Goal: Information Seeking & Learning: Learn about a topic

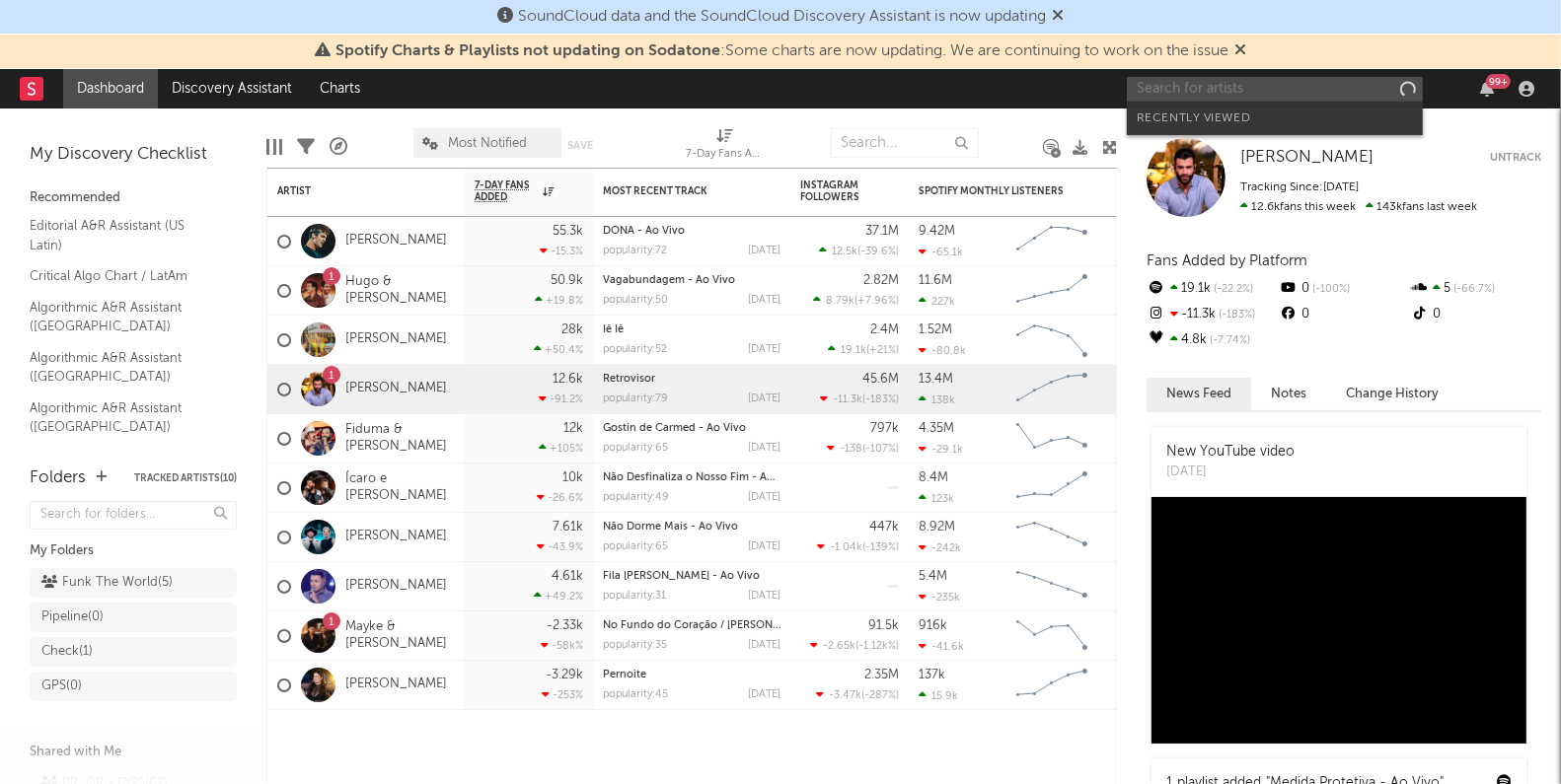
click at [1216, 95] on input "text" at bounding box center [1275, 89] width 296 height 25
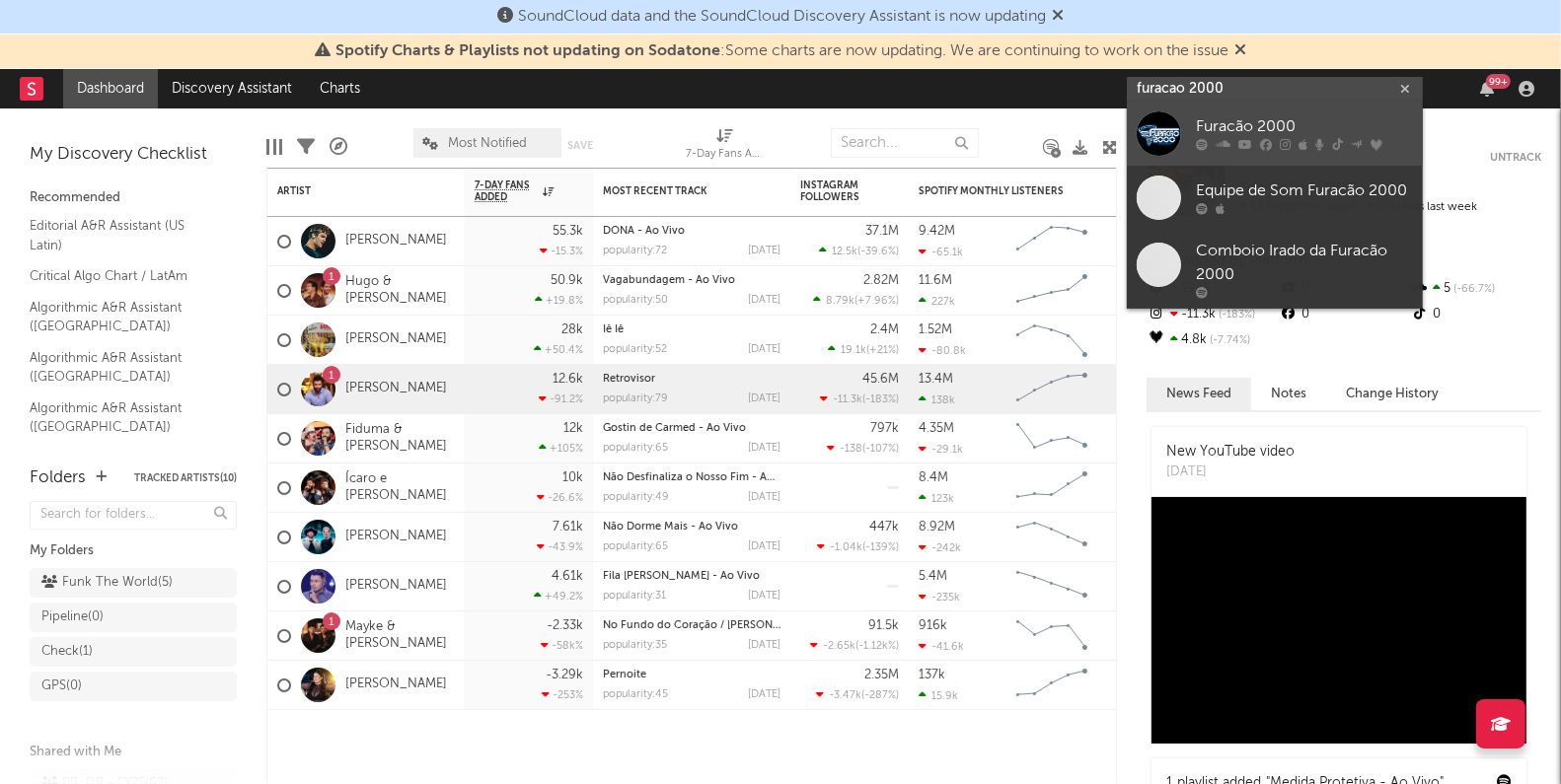
type input "furacao 2000"
click at [1218, 114] on link "Furacão 2000" at bounding box center [1275, 133] width 296 height 64
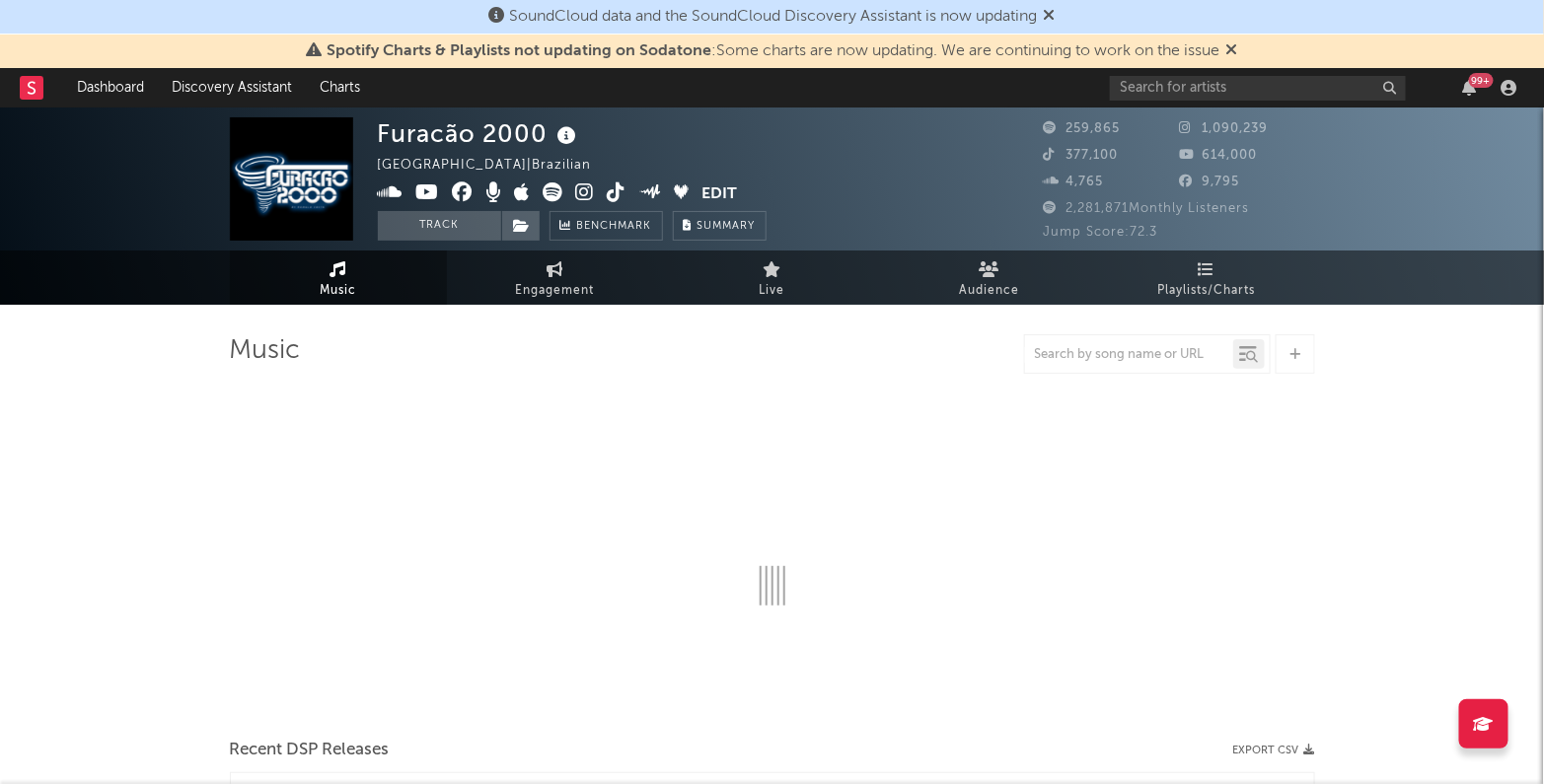
select select "6m"
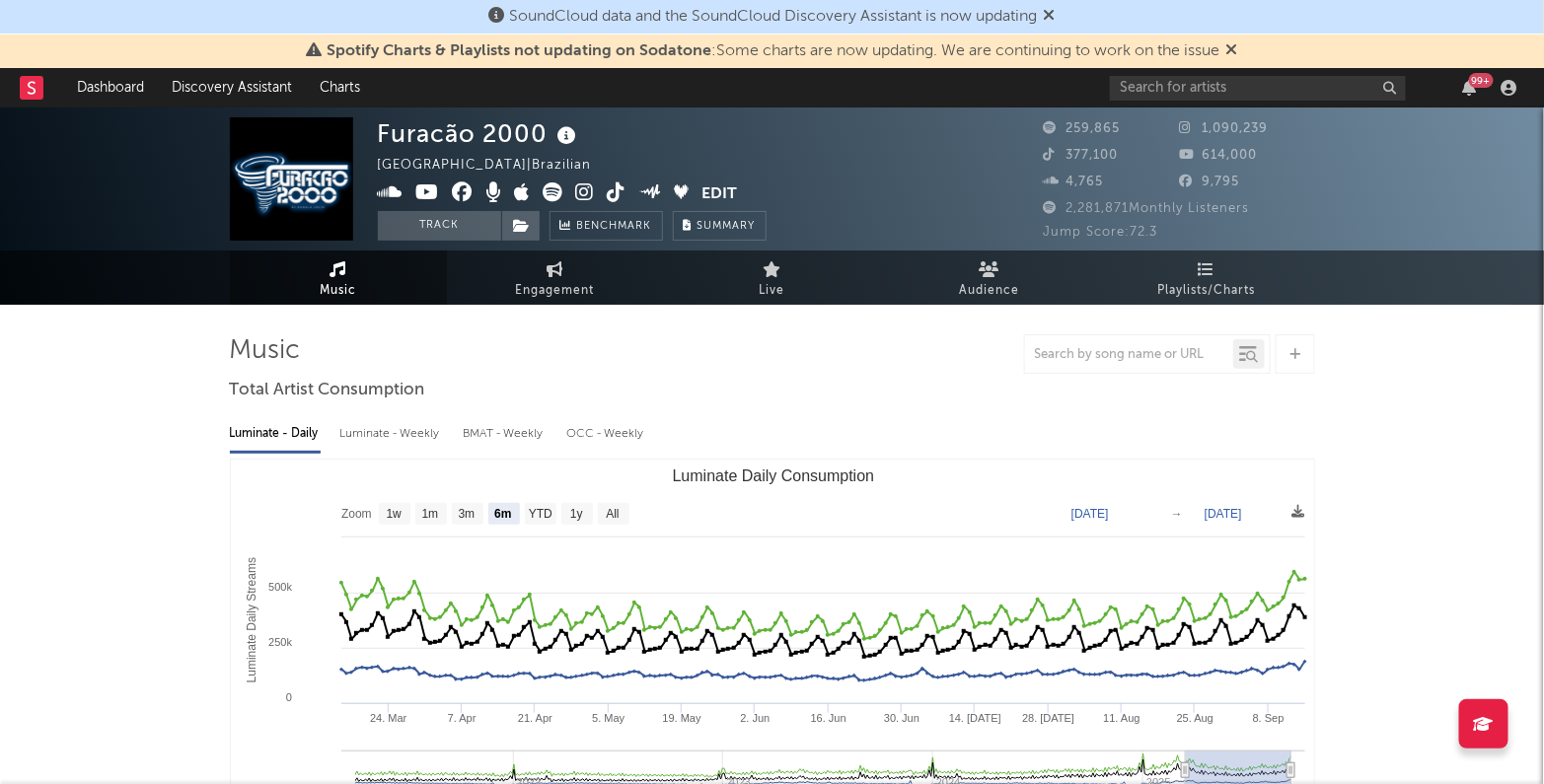
click at [420, 434] on div "Luminate - Weekly" at bounding box center [392, 434] width 104 height 34
select select "6m"
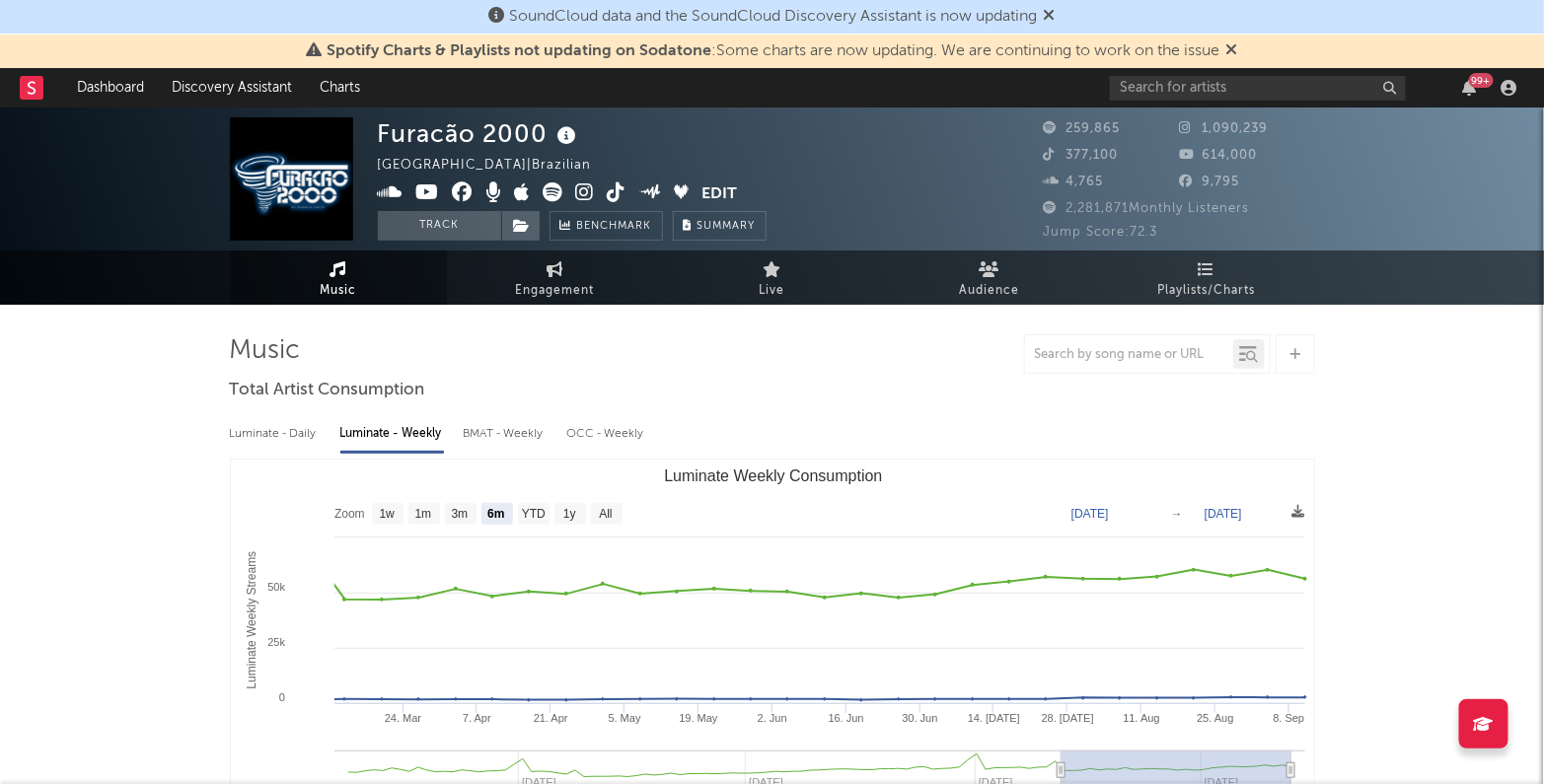
click at [514, 418] on div "BMAT - Weekly" at bounding box center [505, 434] width 84 height 34
select select "6m"
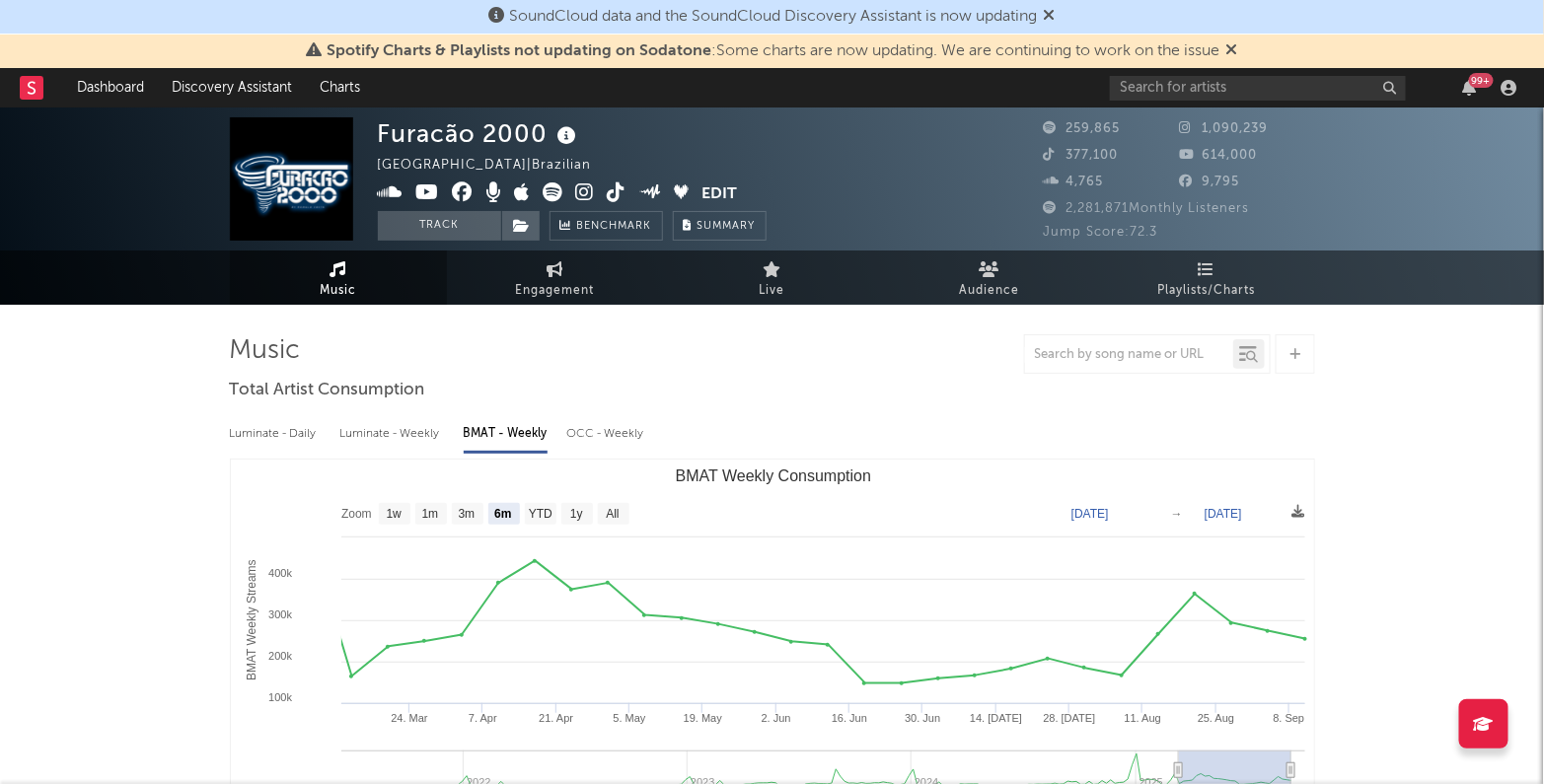
click at [397, 449] on div "Luminate - Weekly" at bounding box center [392, 434] width 104 height 34
select select "6m"
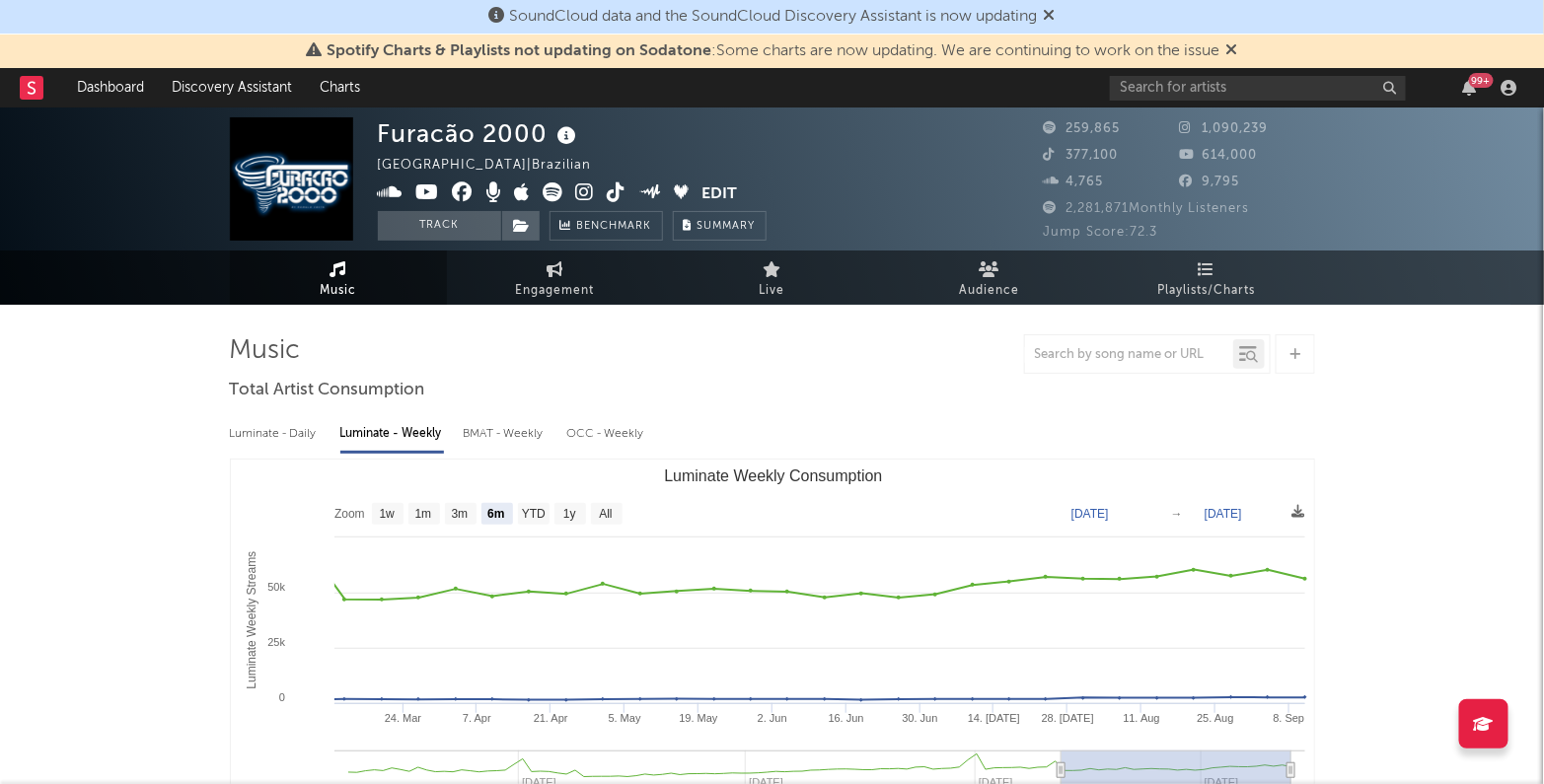
click at [293, 431] on div "Luminate - Daily" at bounding box center [275, 434] width 91 height 34
select select "6m"
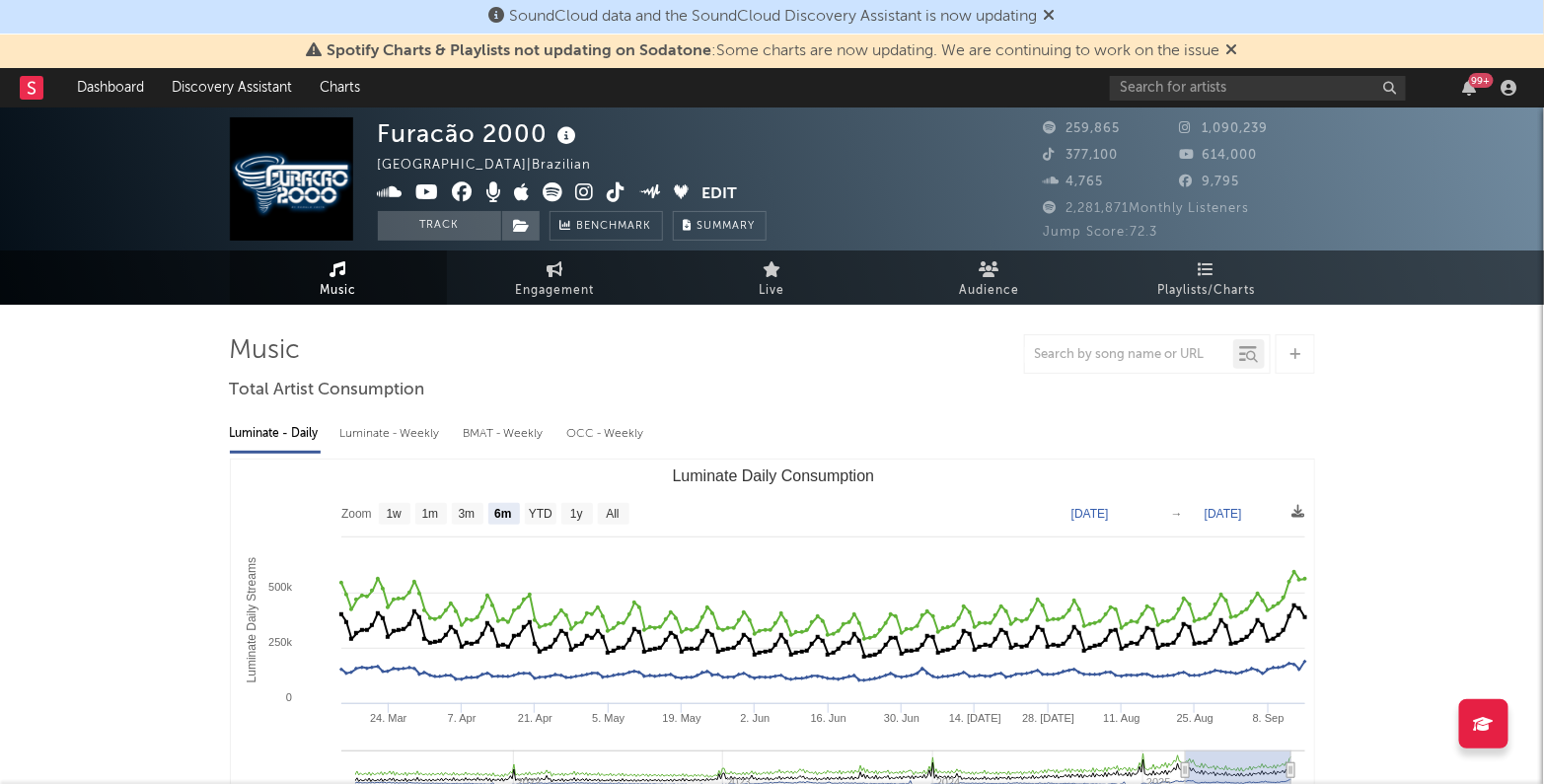
click at [410, 438] on div "Luminate - Weekly" at bounding box center [392, 434] width 104 height 34
select select "6m"
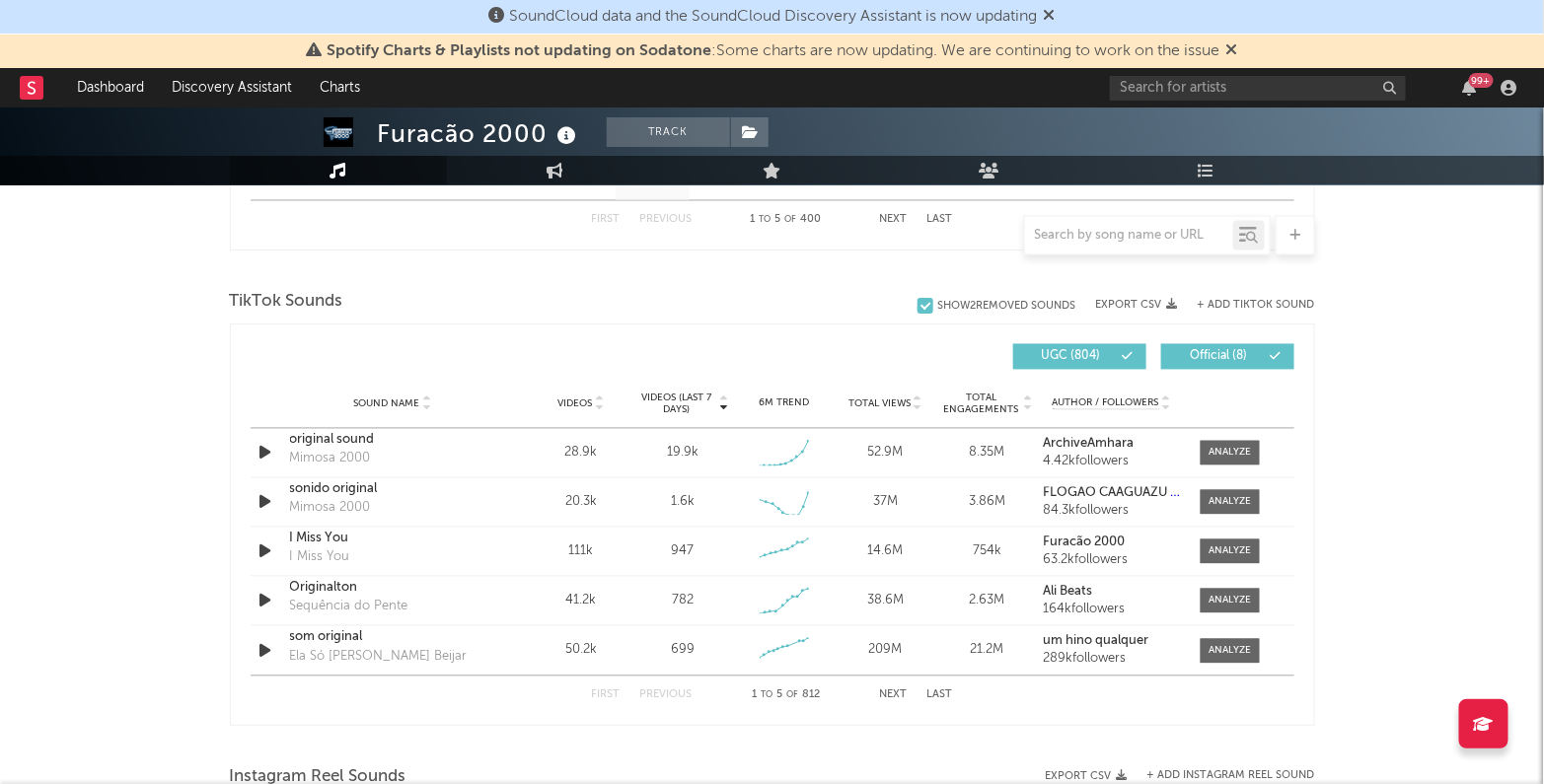
scroll to position [1254, 0]
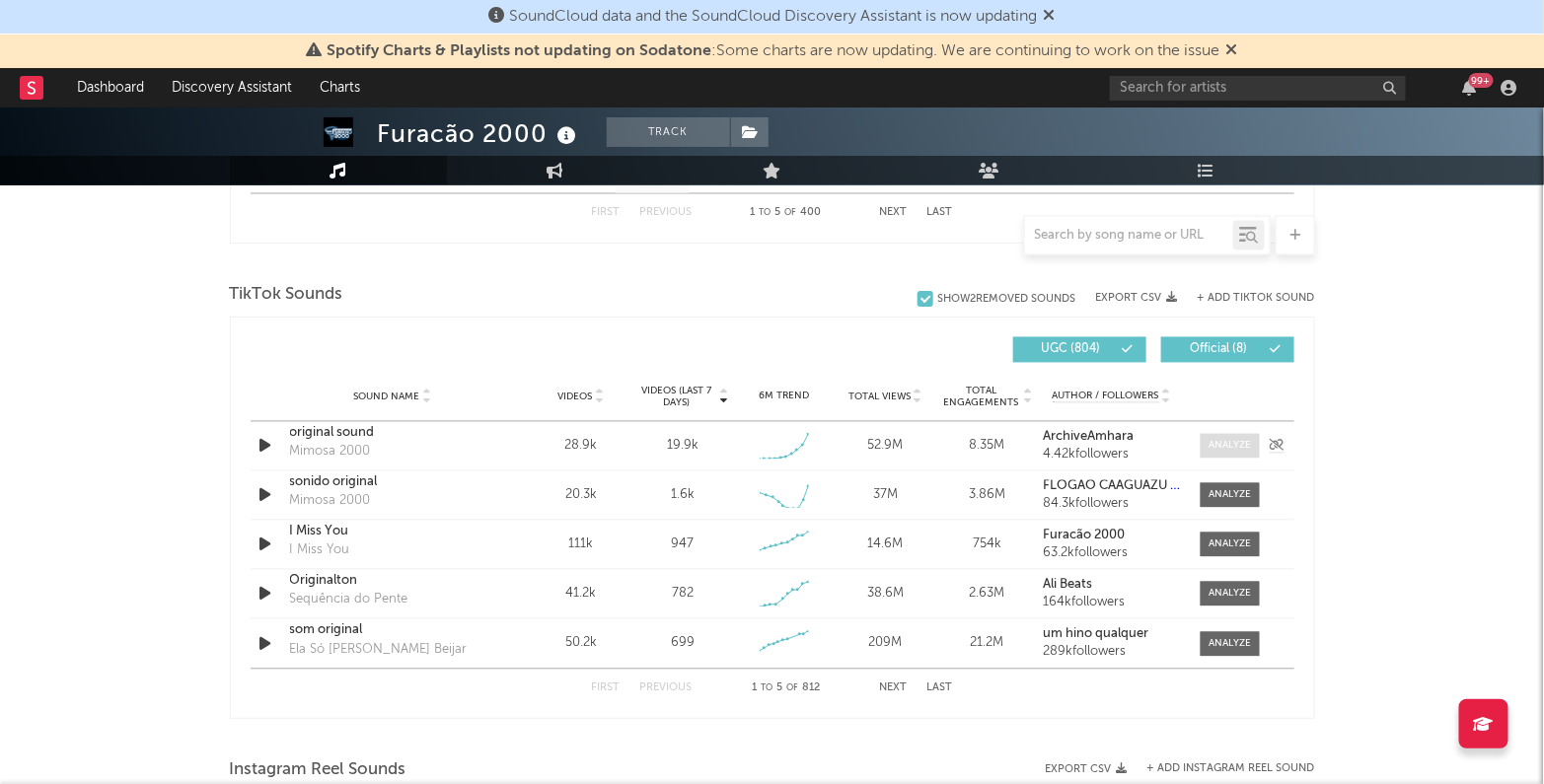
click at [1237, 439] on div at bounding box center [1229, 446] width 42 height 15
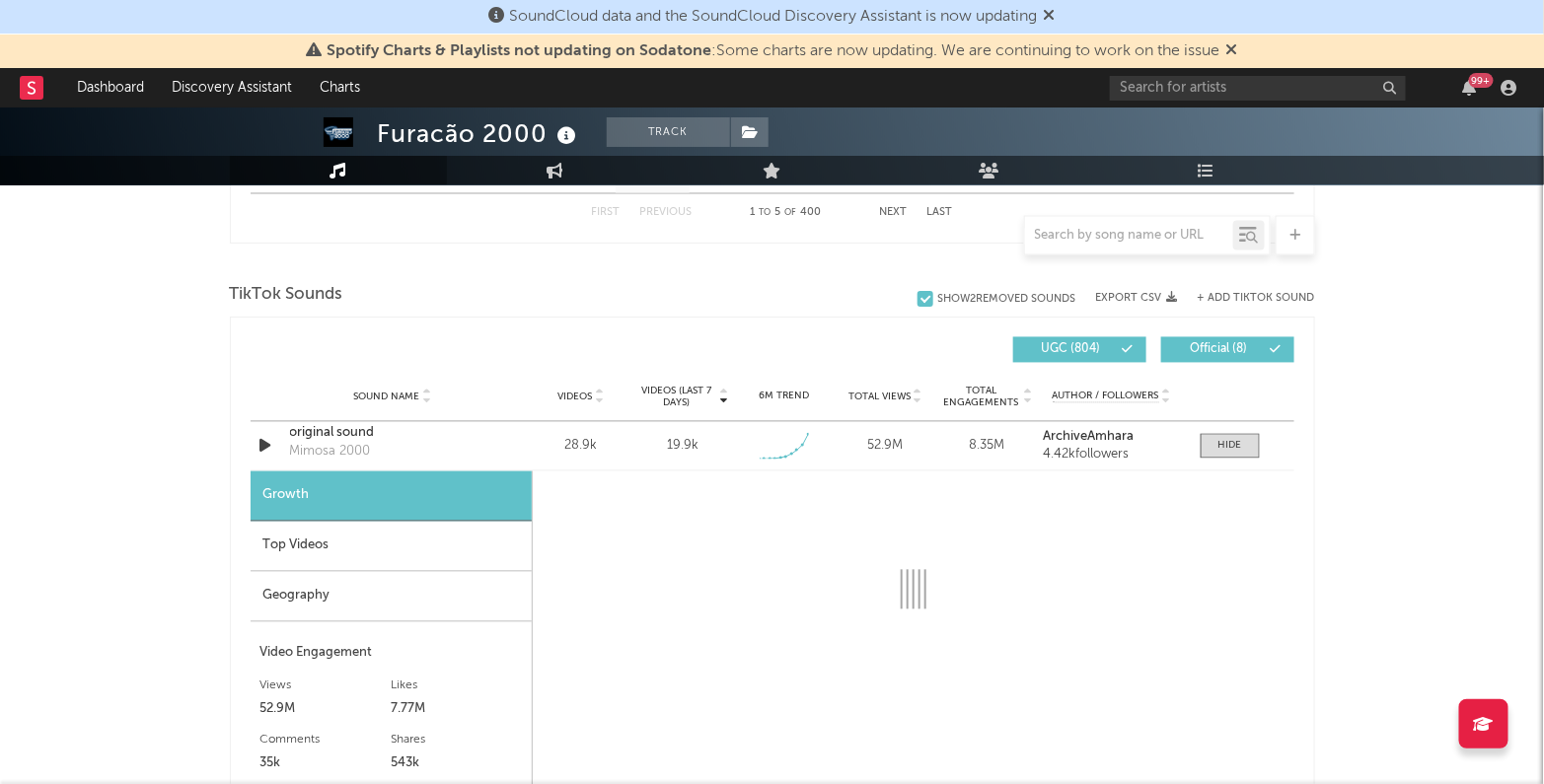
select select "1w"
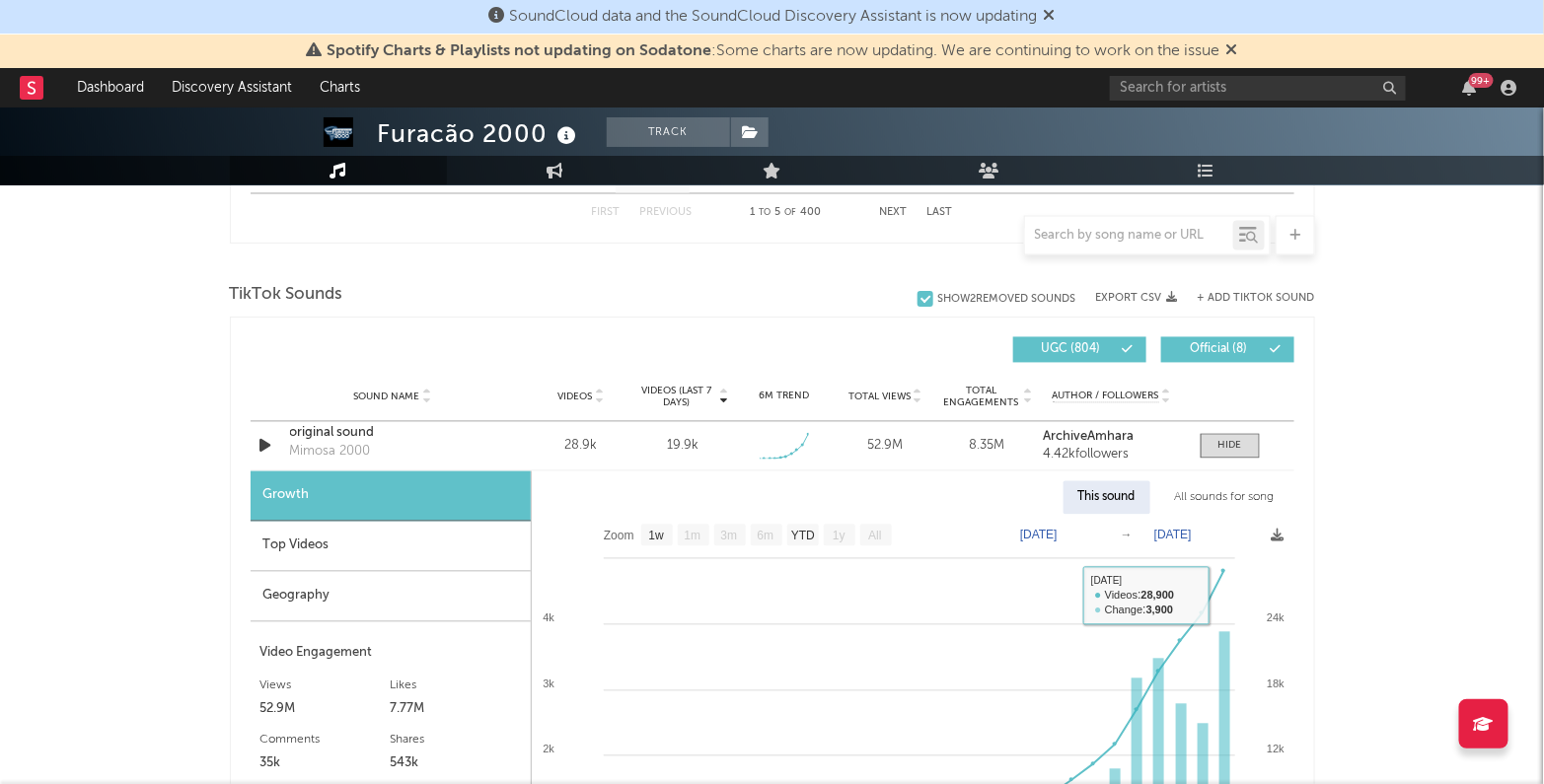
click at [1251, 497] on div "All sounds for song" at bounding box center [1224, 498] width 129 height 34
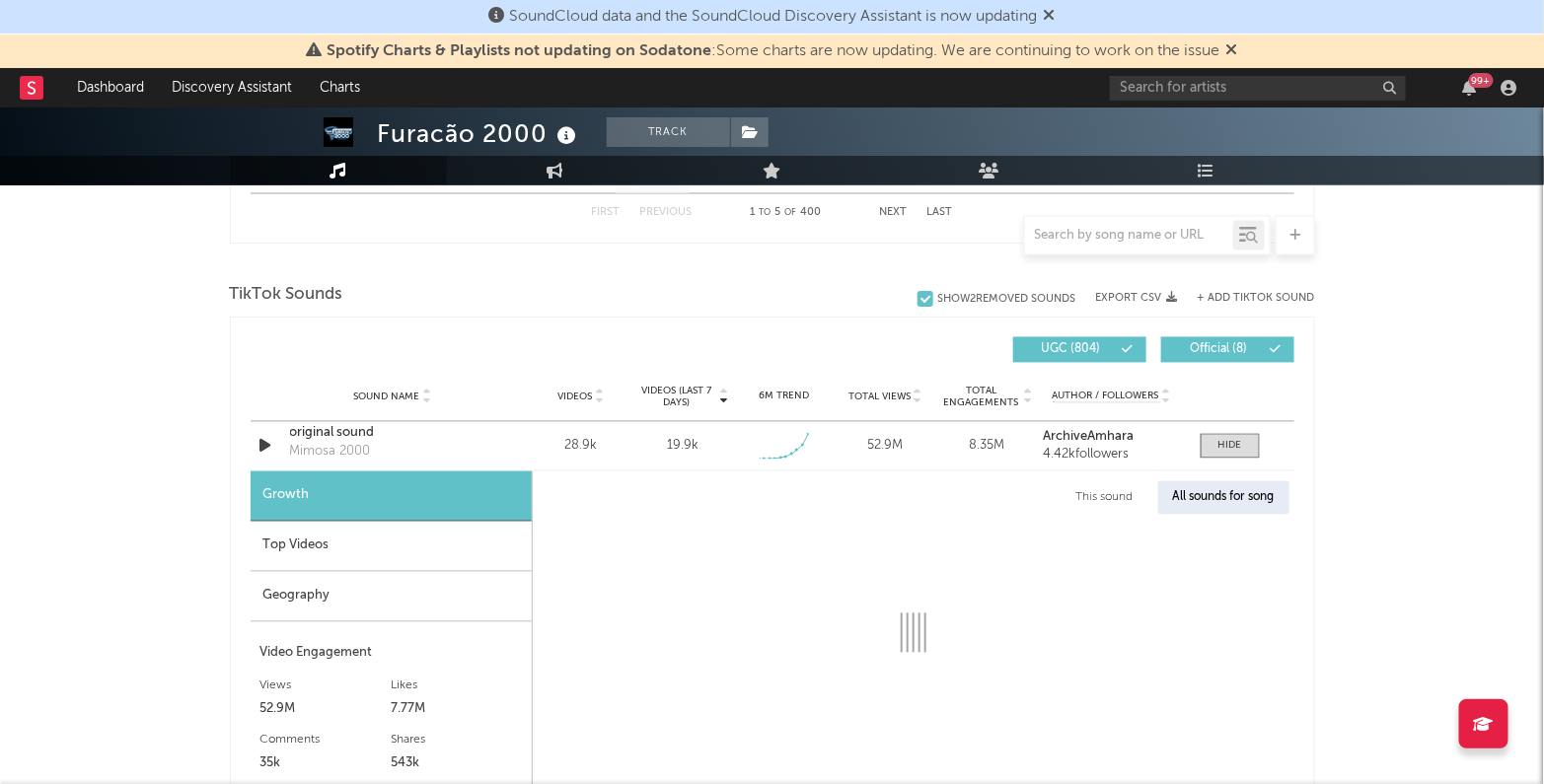
select select "1w"
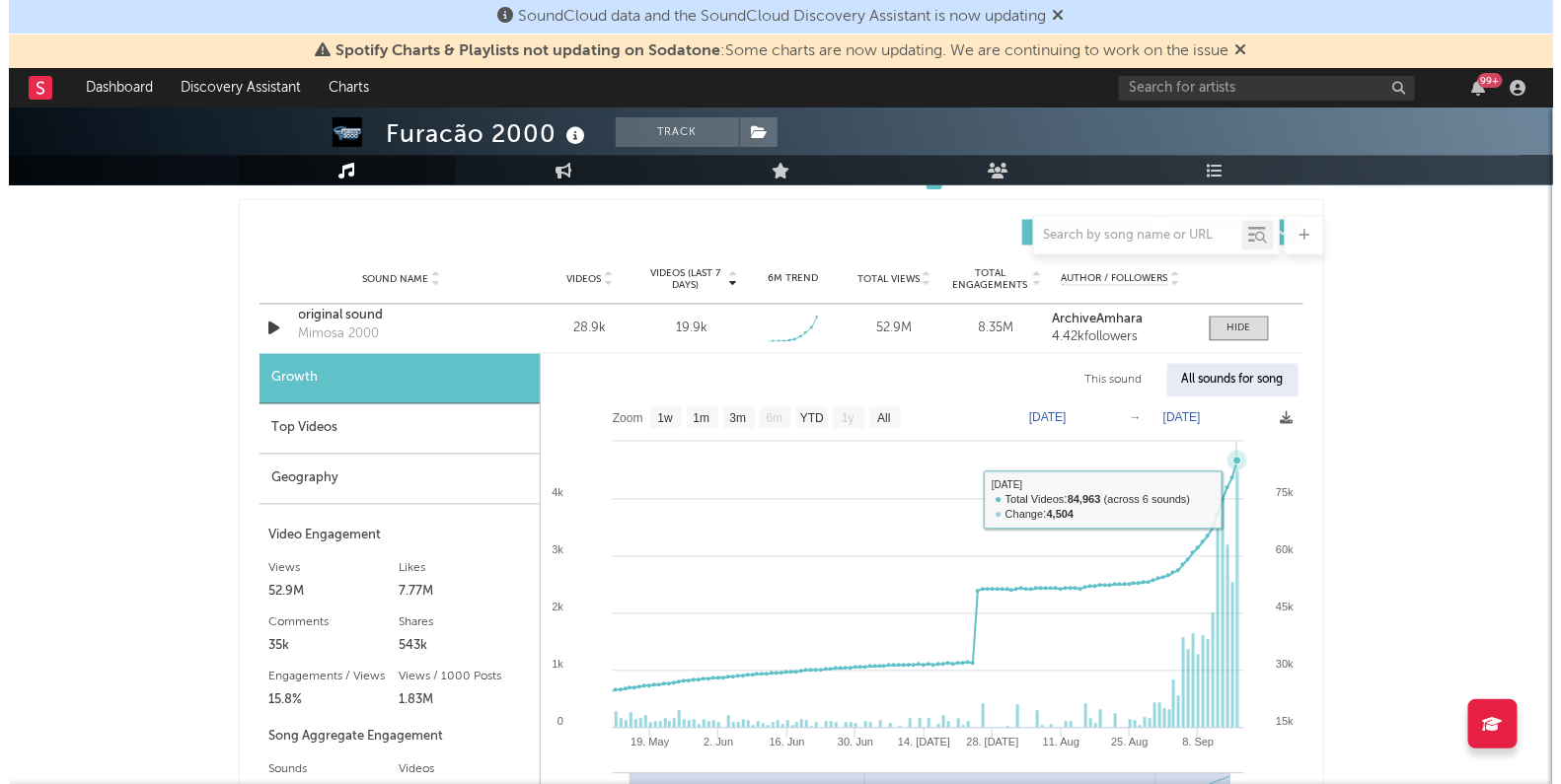
scroll to position [1368, 0]
